Goal: Transaction & Acquisition: Purchase product/service

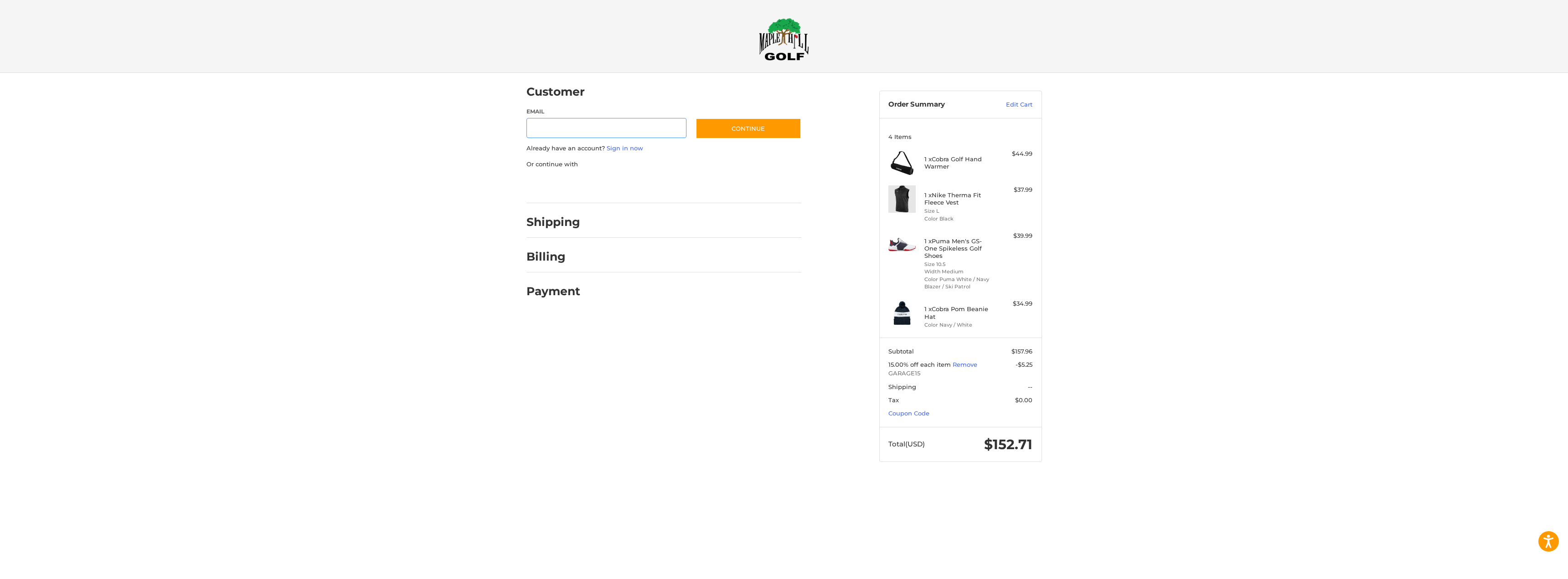
click at [586, 128] on input "Email" at bounding box center [607, 128] width 160 height 20
type input "**********"
click at [736, 129] on button "Continue" at bounding box center [748, 128] width 106 height 21
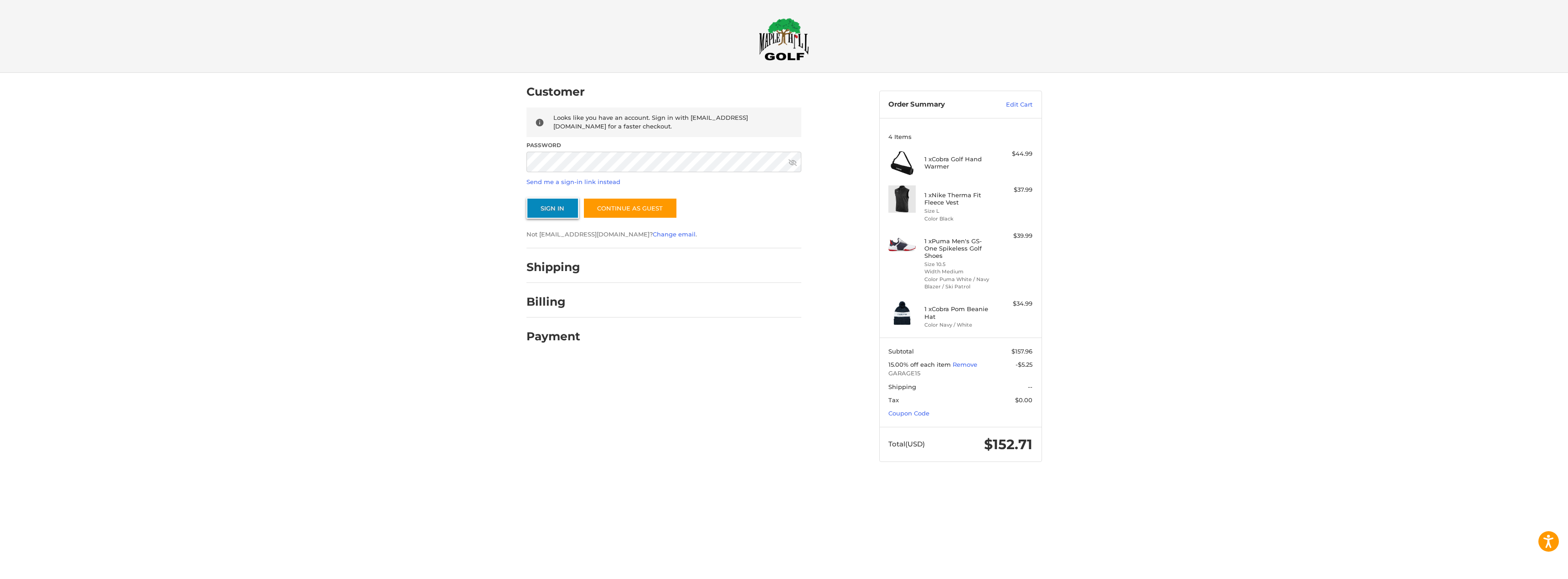
click at [545, 213] on button "Sign In" at bounding box center [552, 209] width 52 height 21
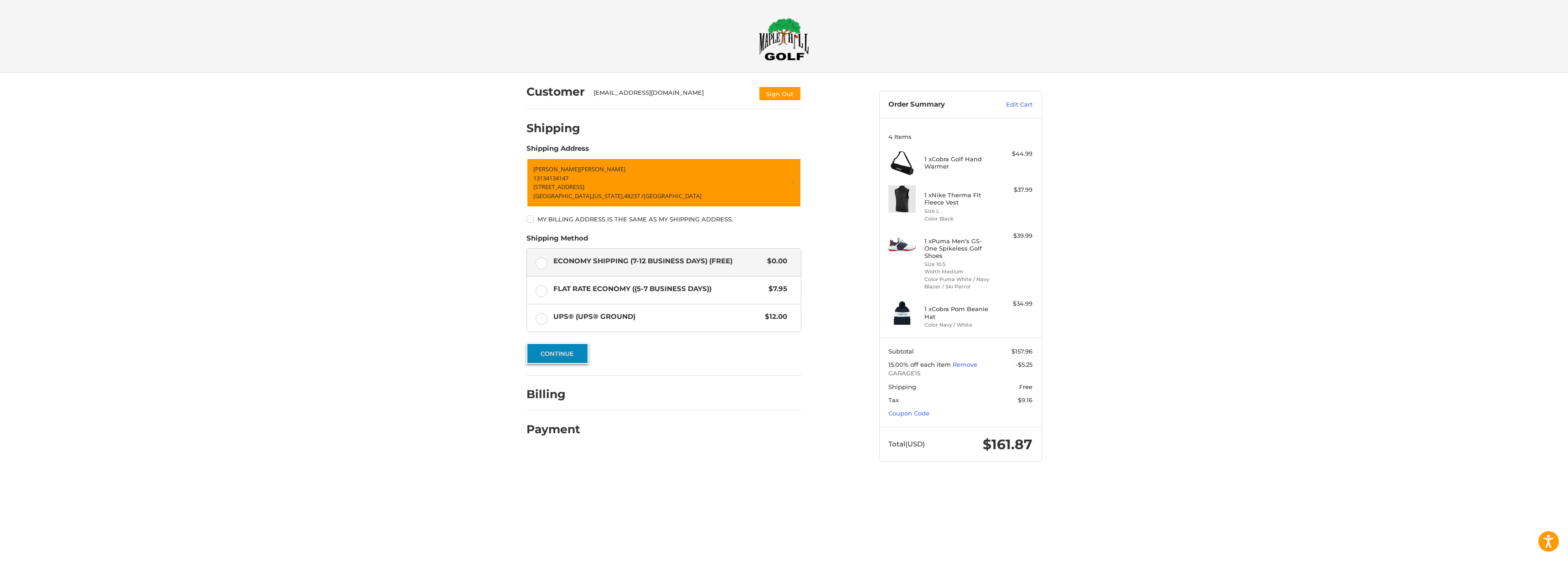
click at [565, 348] on button "Continue" at bounding box center [557, 354] width 62 height 21
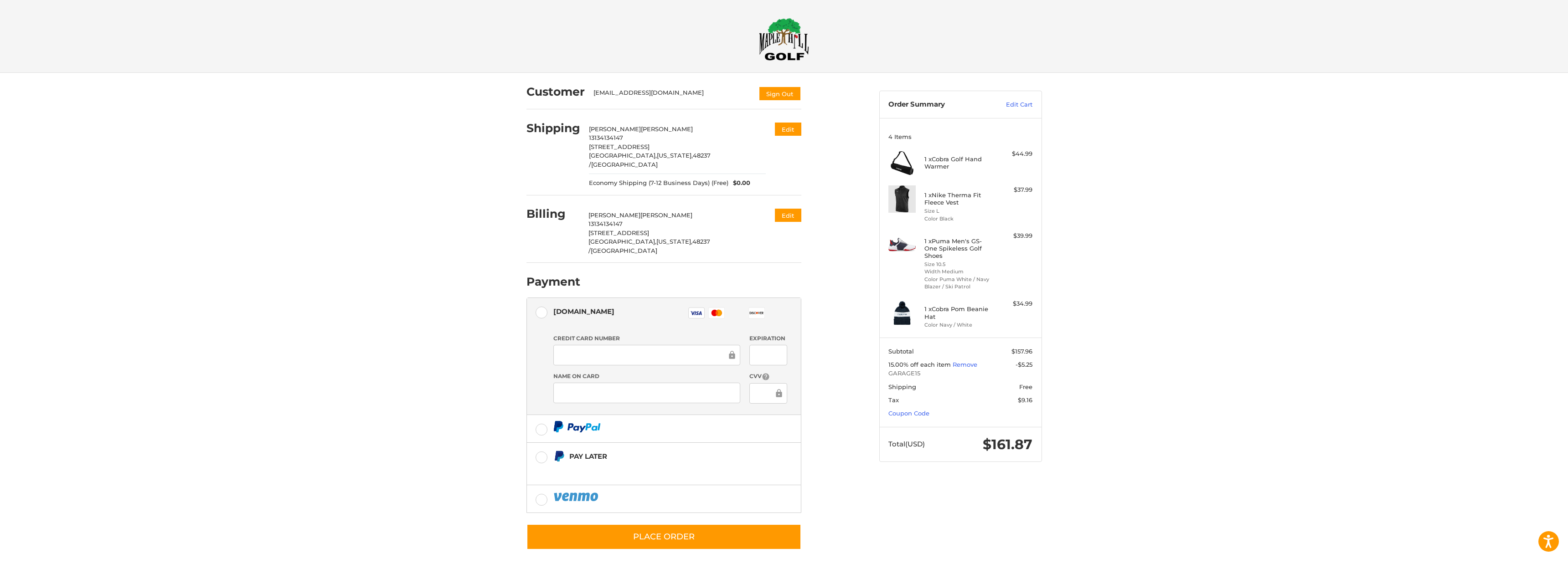
click at [0, 570] on div at bounding box center [0, 570] width 0 height 0
click at [921, 413] on link "Coupon Code" at bounding box center [908, 413] width 41 height 8
click at [930, 431] on input "Gift Certificate or Coupon Code" at bounding box center [933, 432] width 92 height 20
click at [0, 570] on div at bounding box center [0, 570] width 0 height 0
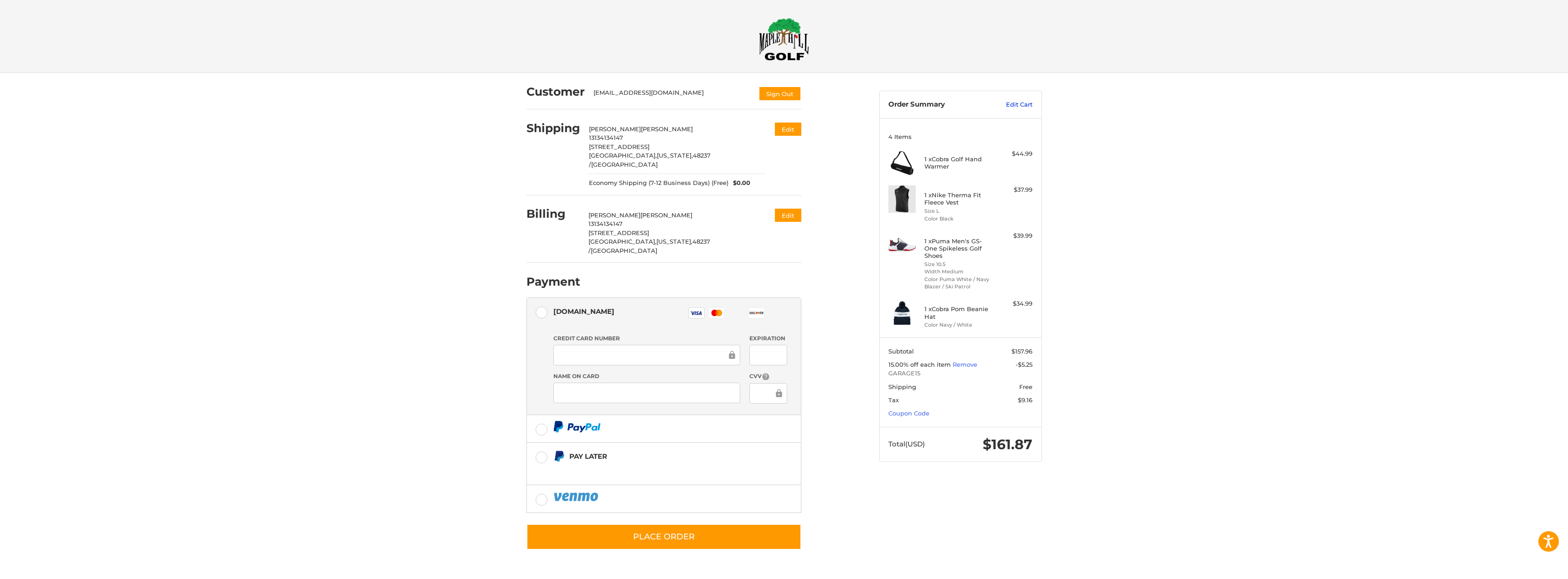
click at [1020, 101] on link "Edit Cart" at bounding box center [1009, 105] width 46 height 9
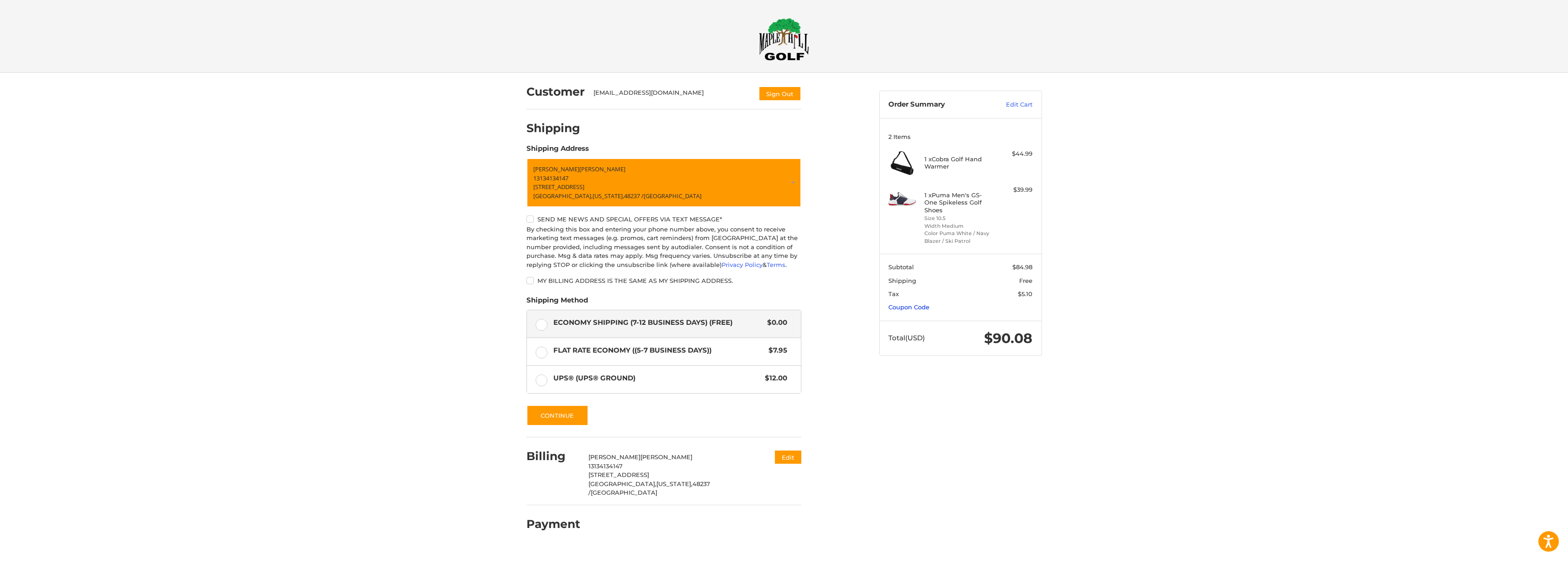
click at [917, 305] on link "Coupon Code" at bounding box center [908, 307] width 41 height 8
click at [927, 326] on input "Gift Certificate or Coupon Code" at bounding box center [933, 326] width 92 height 20
click at [0, 548] on div at bounding box center [0, 548] width 0 height 0
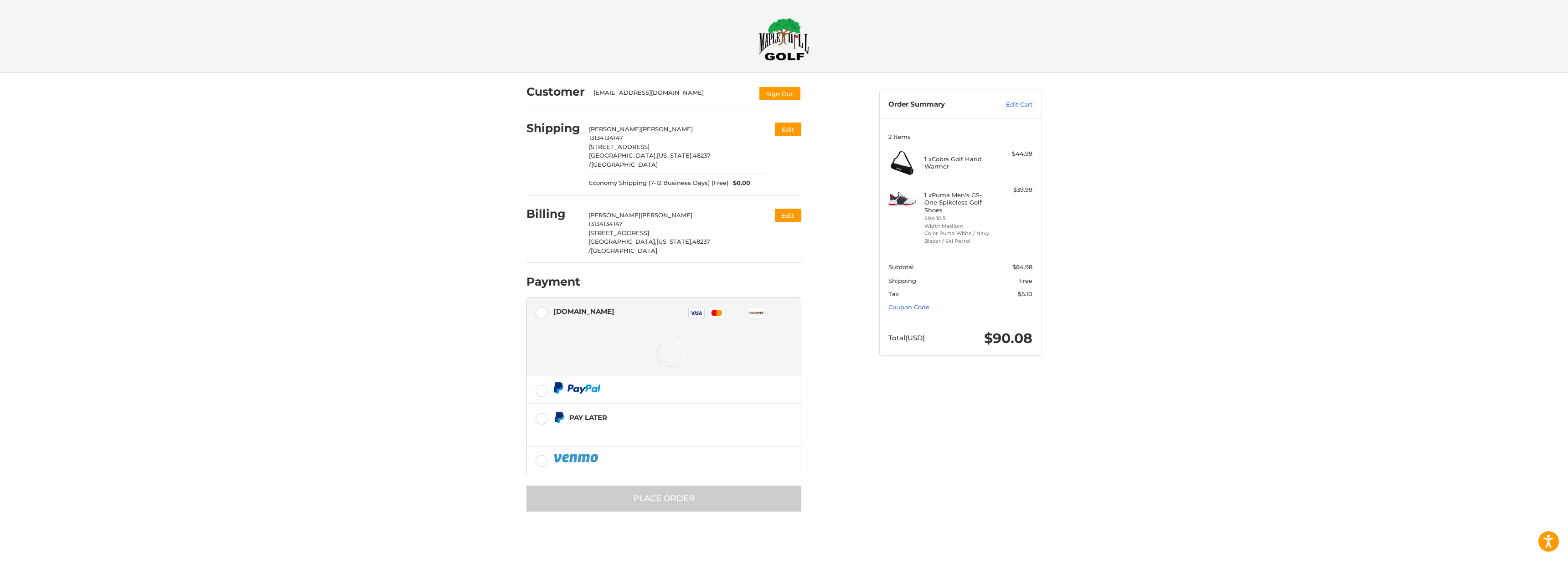
click at [0, 531] on div at bounding box center [0, 531] width 0 height 0
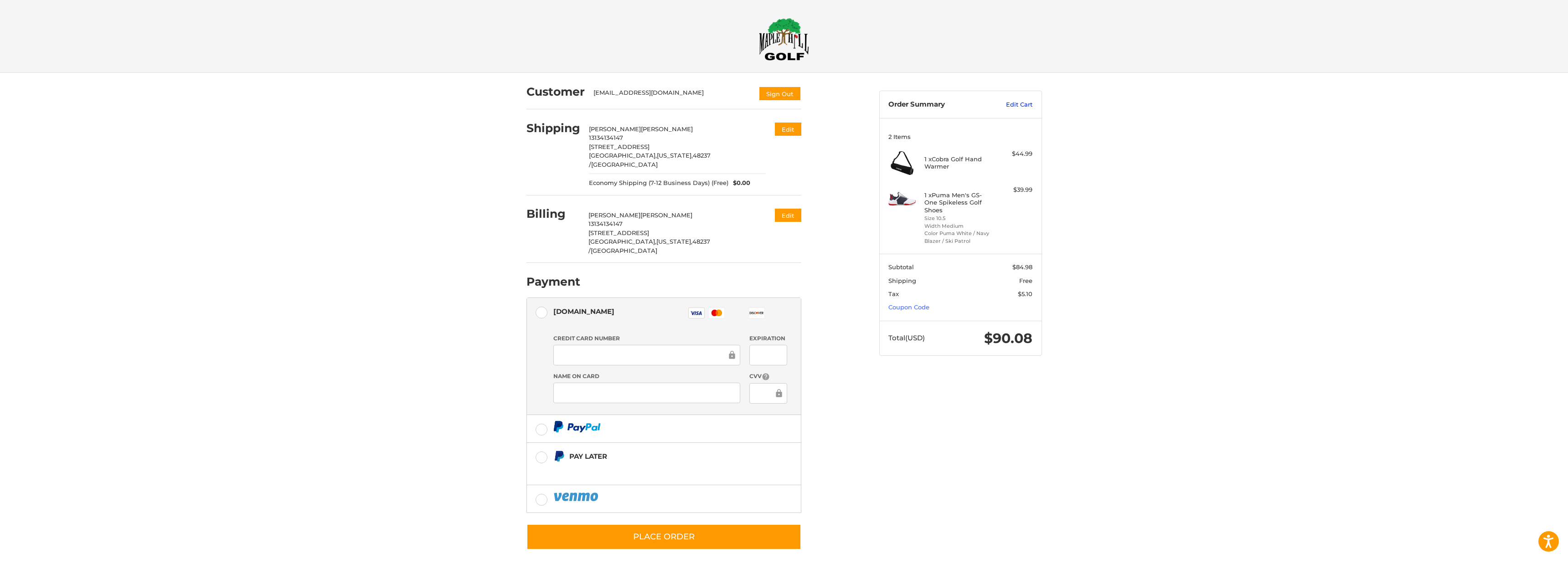
click at [1027, 106] on link "Edit Cart" at bounding box center [1009, 105] width 46 height 9
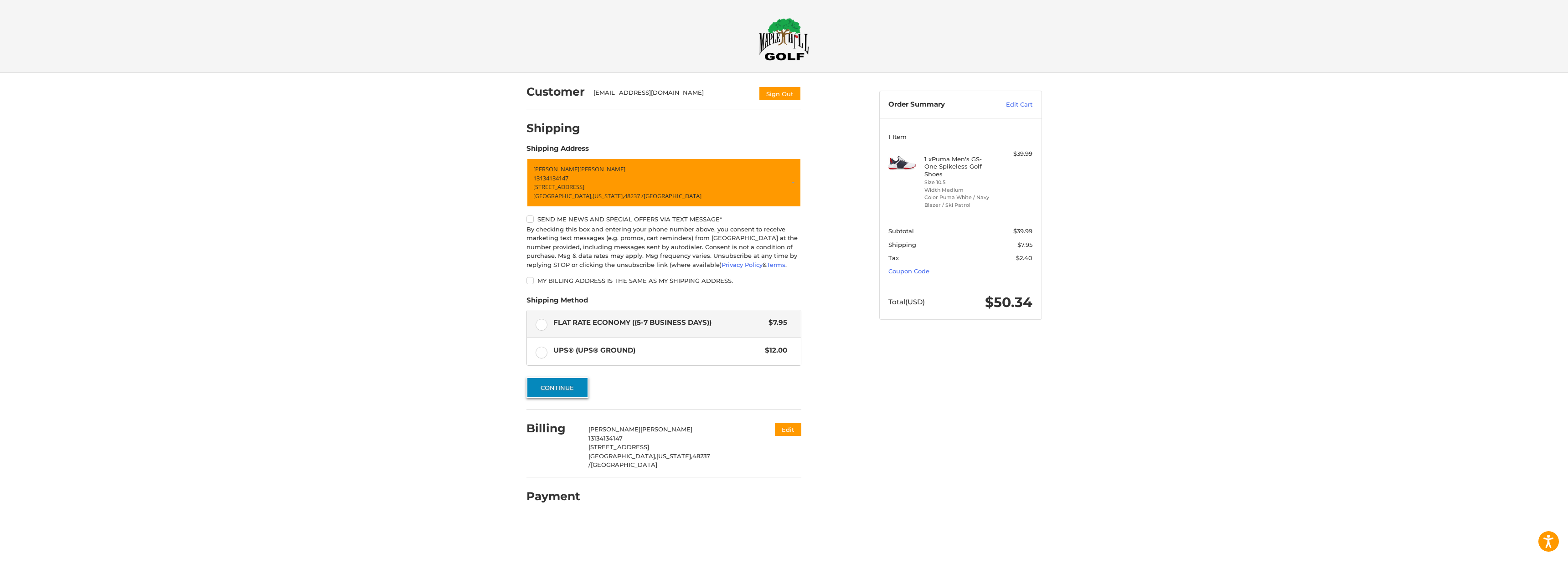
click at [565, 387] on button "Continue" at bounding box center [557, 388] width 62 height 21
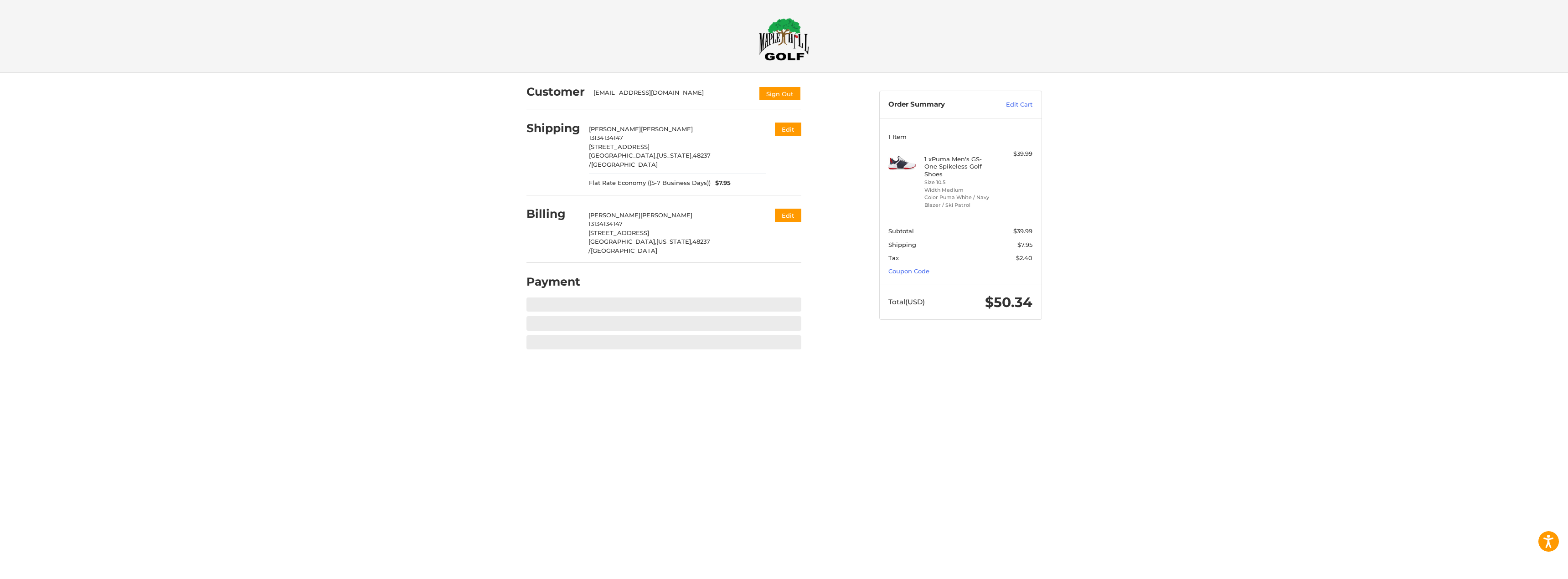
drag, startPoint x: 0, startPoint y: 0, endPoint x: 311, endPoint y: 271, distance: 412.5
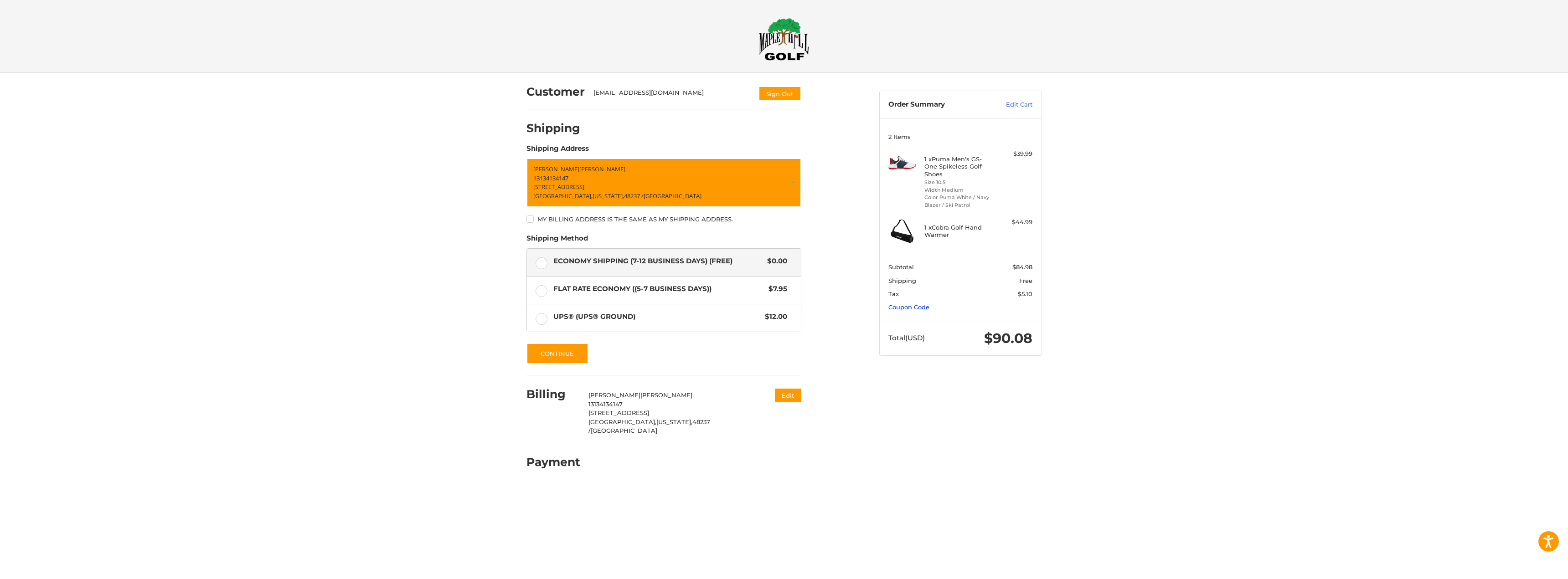
click at [921, 308] on link "Coupon Code" at bounding box center [908, 307] width 41 height 8
click at [916, 326] on input "Gift Certificate or Coupon Code" at bounding box center [933, 326] width 92 height 20
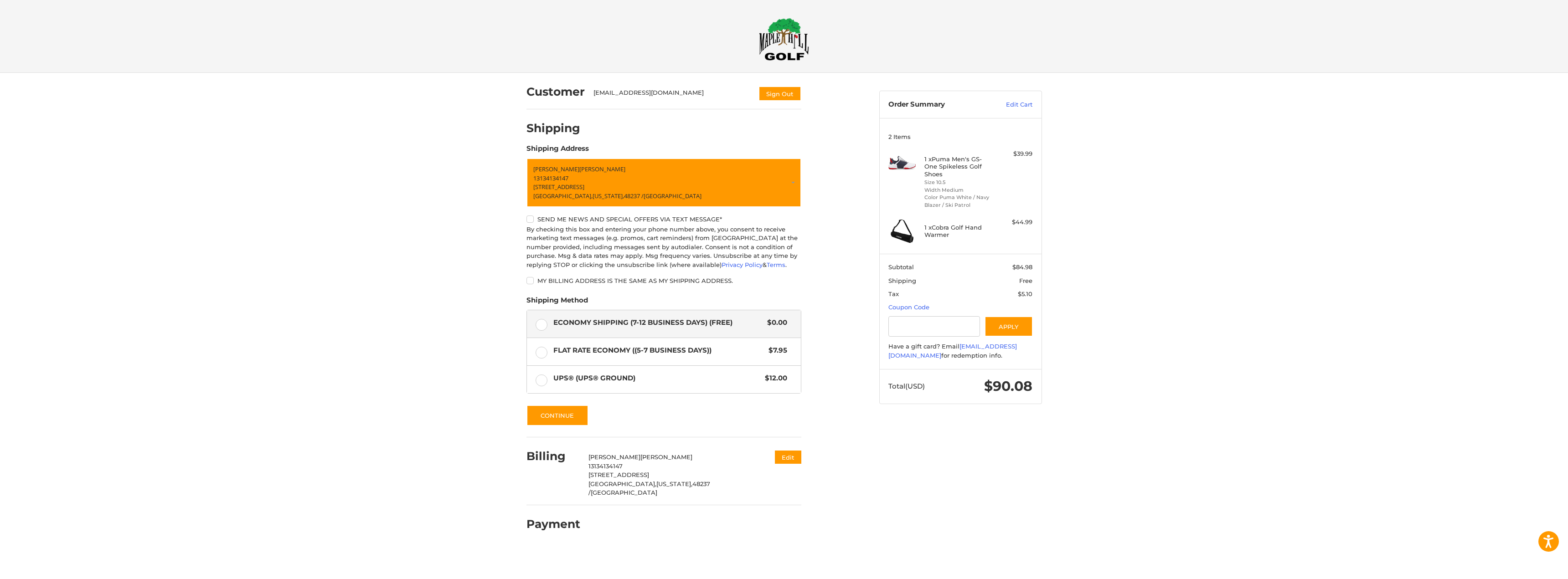
click at [0, 548] on div at bounding box center [0, 548] width 0 height 0
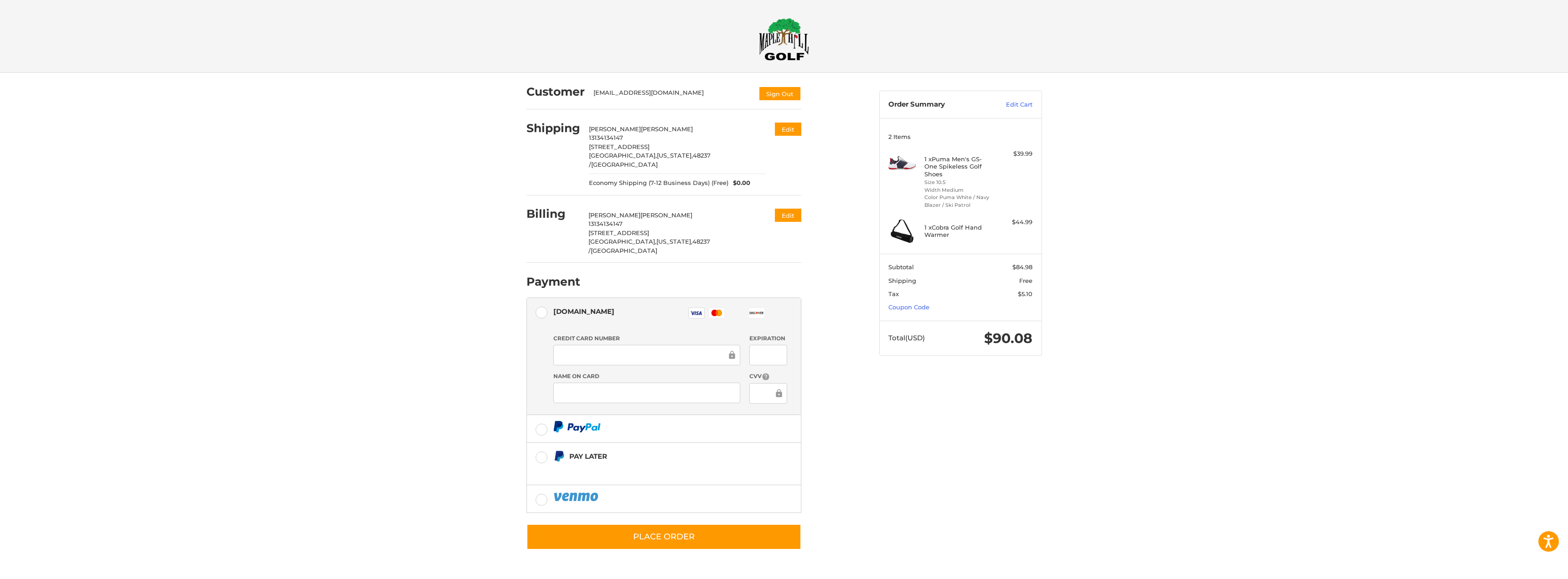
click at [0, 570] on div at bounding box center [0, 570] width 0 height 0
click at [913, 308] on link "Coupon Code" at bounding box center [908, 307] width 41 height 8
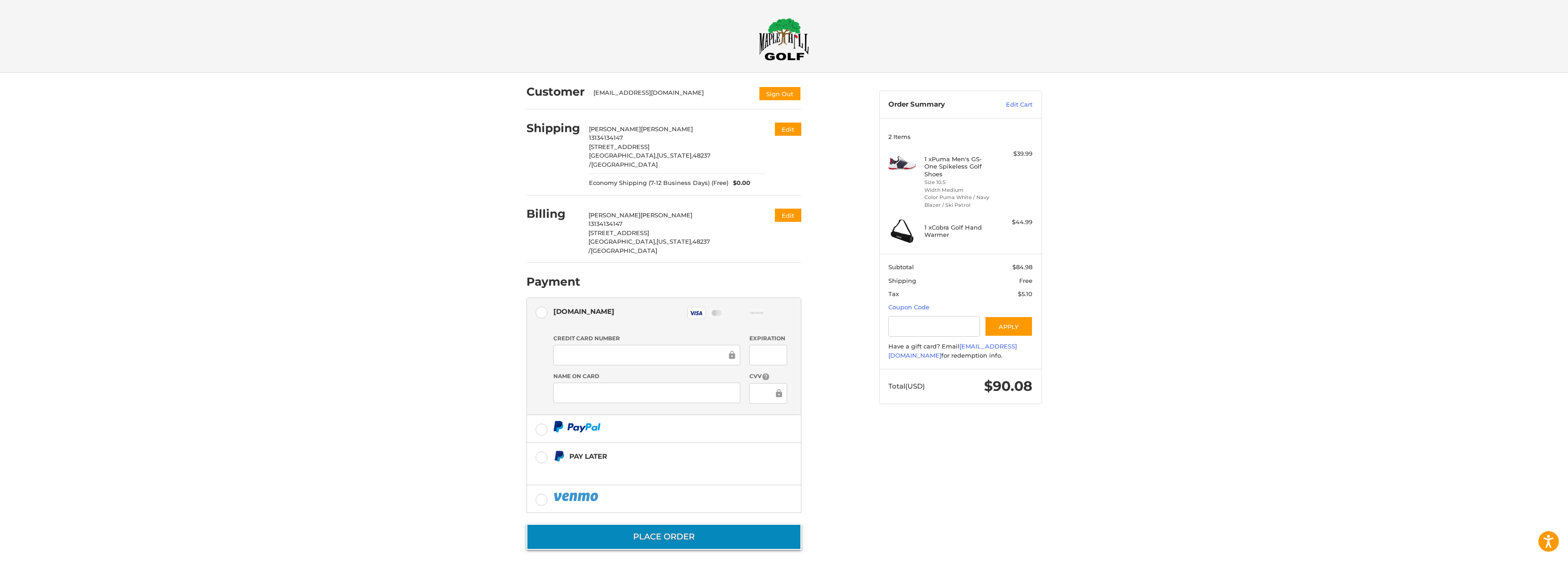
click at [693, 524] on button "Place Order" at bounding box center [663, 537] width 275 height 26
